Goal: Find specific page/section: Find specific page/section

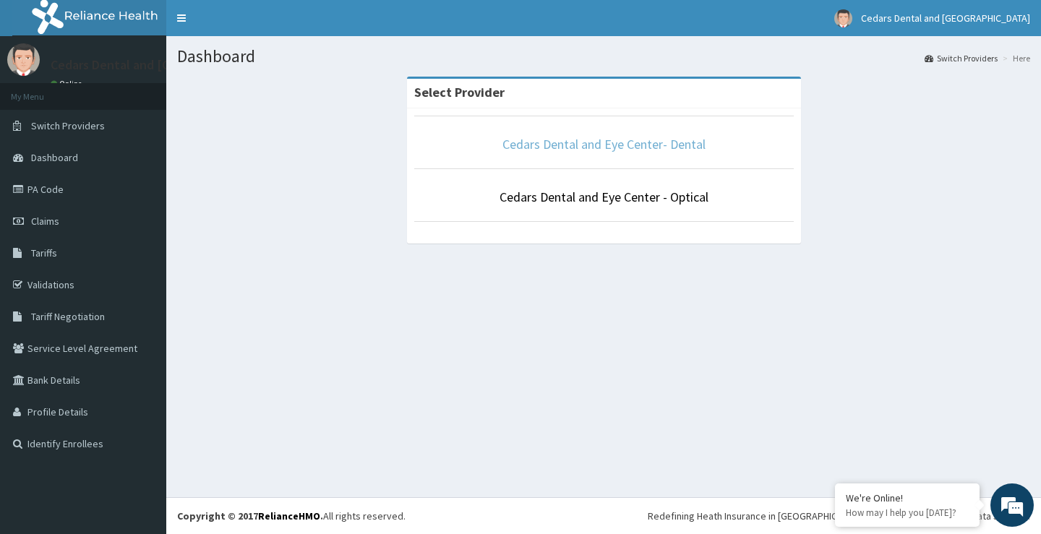
click at [560, 147] on link "Cedars Dental and Eye Center- Dental" at bounding box center [604, 144] width 203 height 17
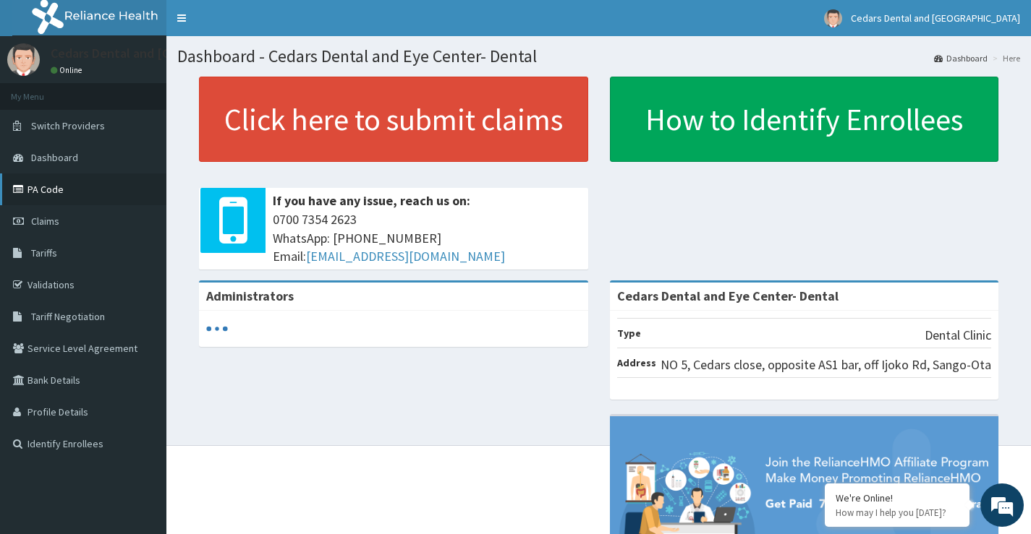
click at [47, 190] on link "PA Code" at bounding box center [83, 190] width 166 height 32
